Goal: Navigation & Orientation: Find specific page/section

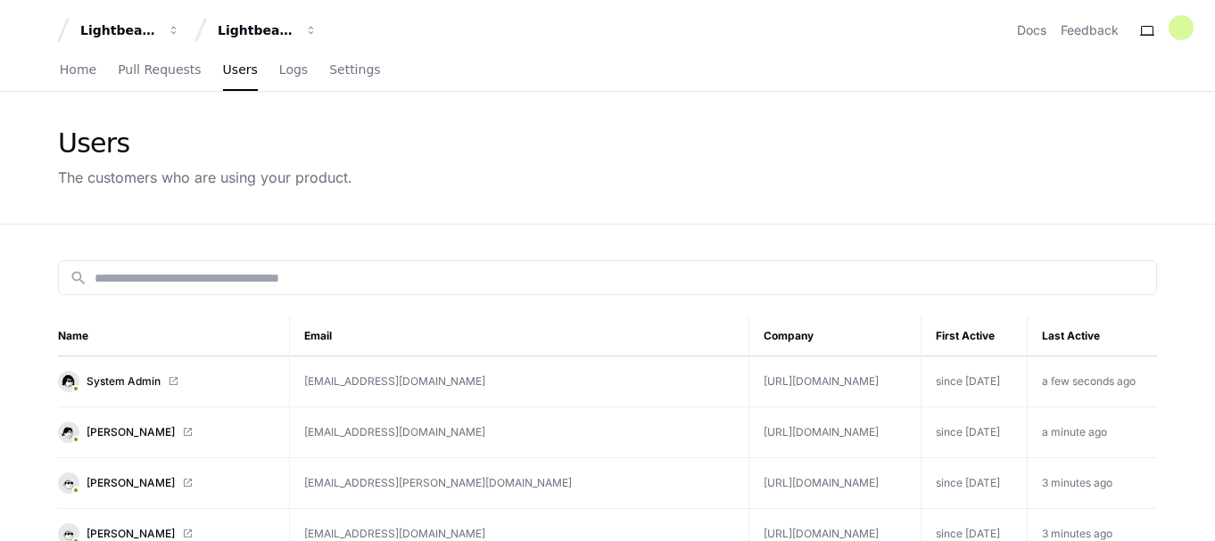
scroll to position [89, 0]
